Goal: Find contact information: Find contact information

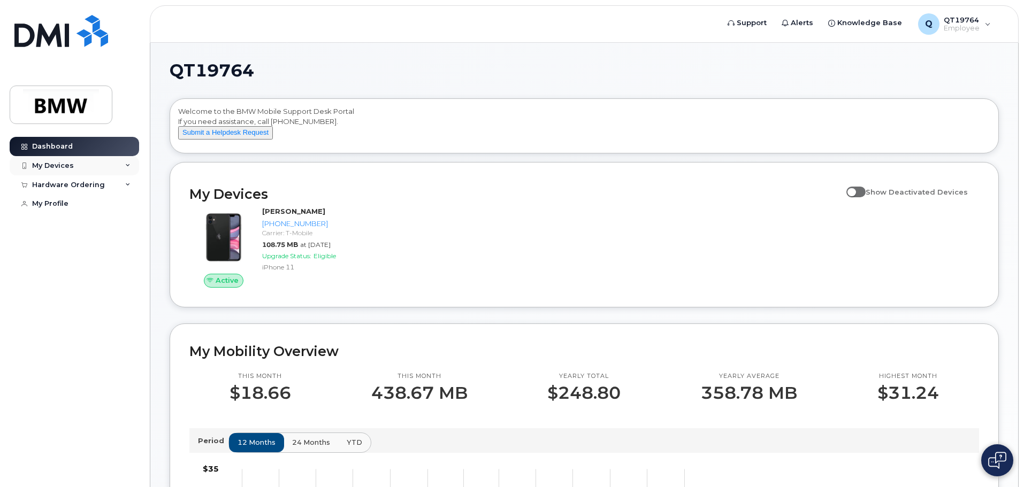
click at [128, 163] on icon at bounding box center [127, 165] width 5 height 5
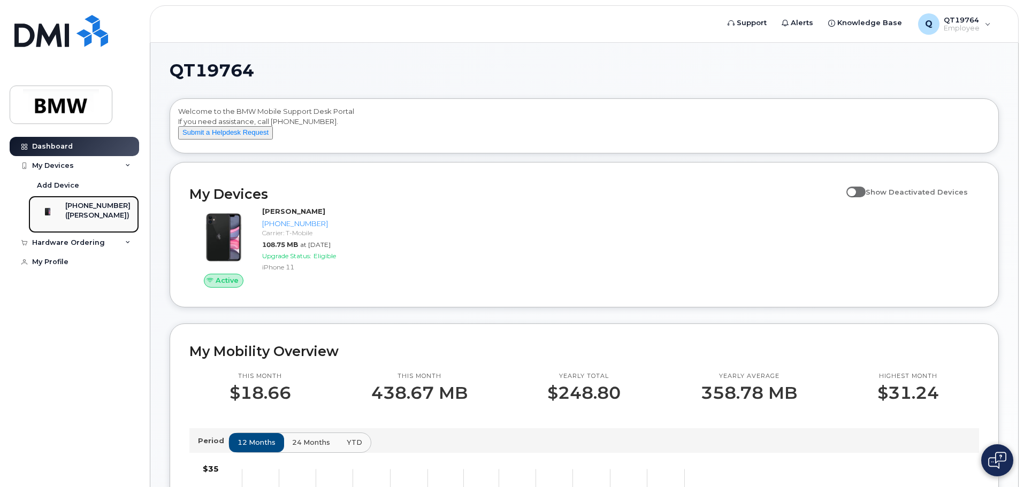
click at [86, 209] on div "[PHONE_NUMBER]" at bounding box center [97, 206] width 65 height 10
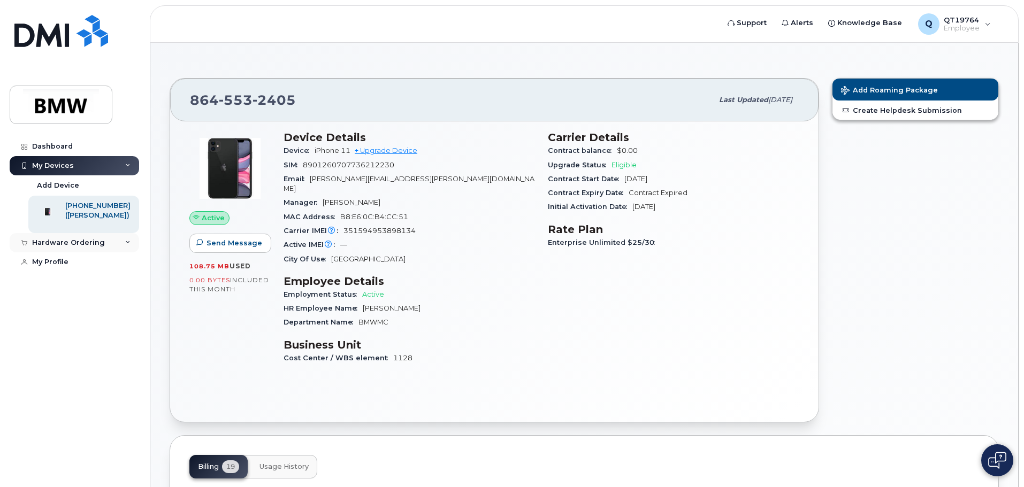
click at [129, 245] on icon at bounding box center [127, 242] width 5 height 5
click at [83, 288] on link "My Profile" at bounding box center [74, 282] width 129 height 19
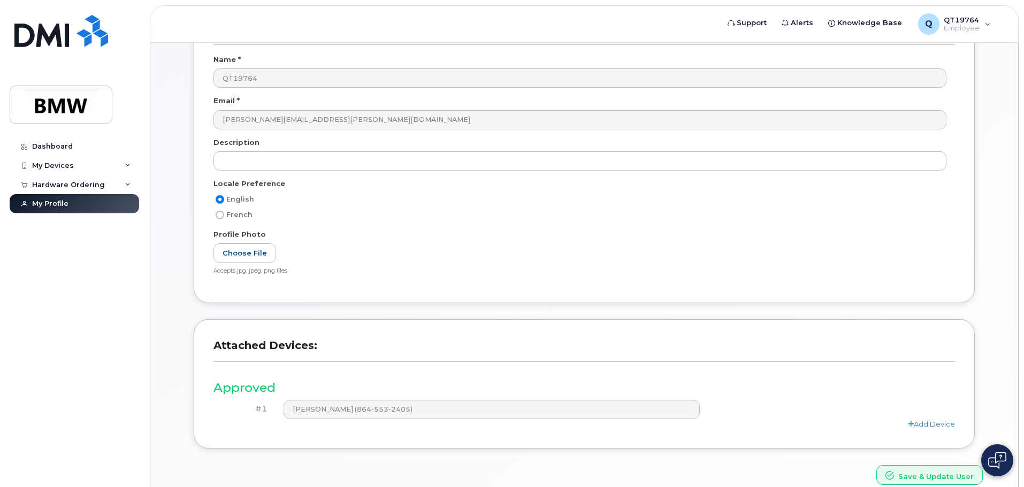
scroll to position [148, 0]
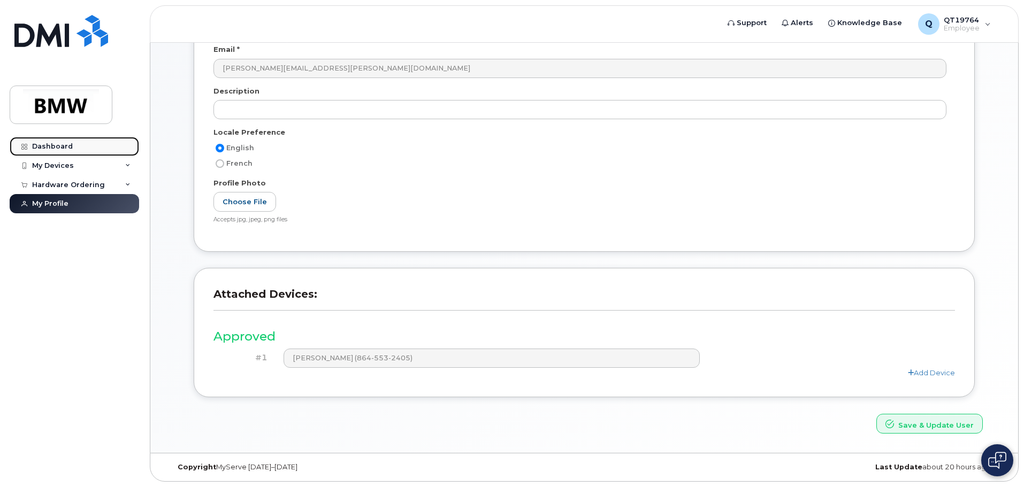
click at [62, 143] on div "Dashboard" at bounding box center [52, 146] width 41 height 9
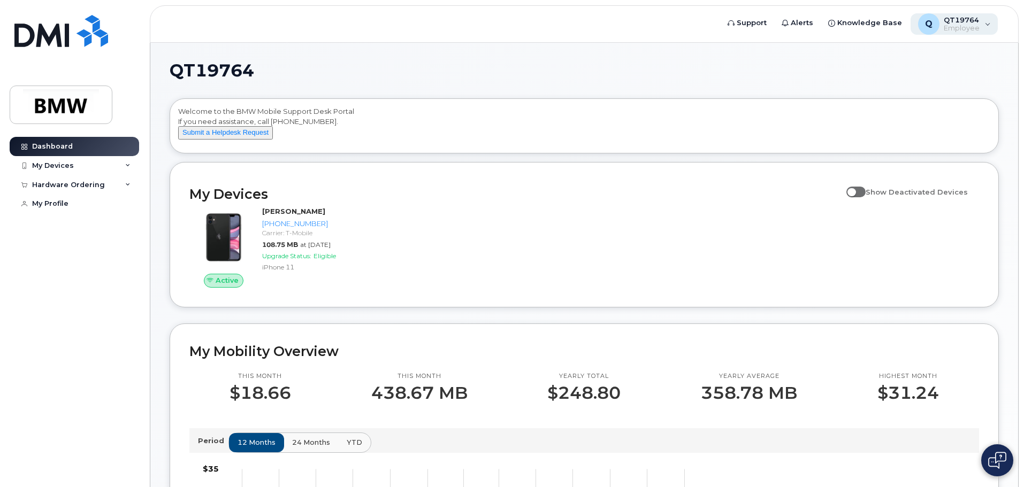
click at [988, 24] on div "Q QT19764 Employee" at bounding box center [954, 23] width 88 height 21
click at [987, 24] on div "Q QT19764 Employee" at bounding box center [954, 23] width 88 height 21
